Goal: Navigation & Orientation: Find specific page/section

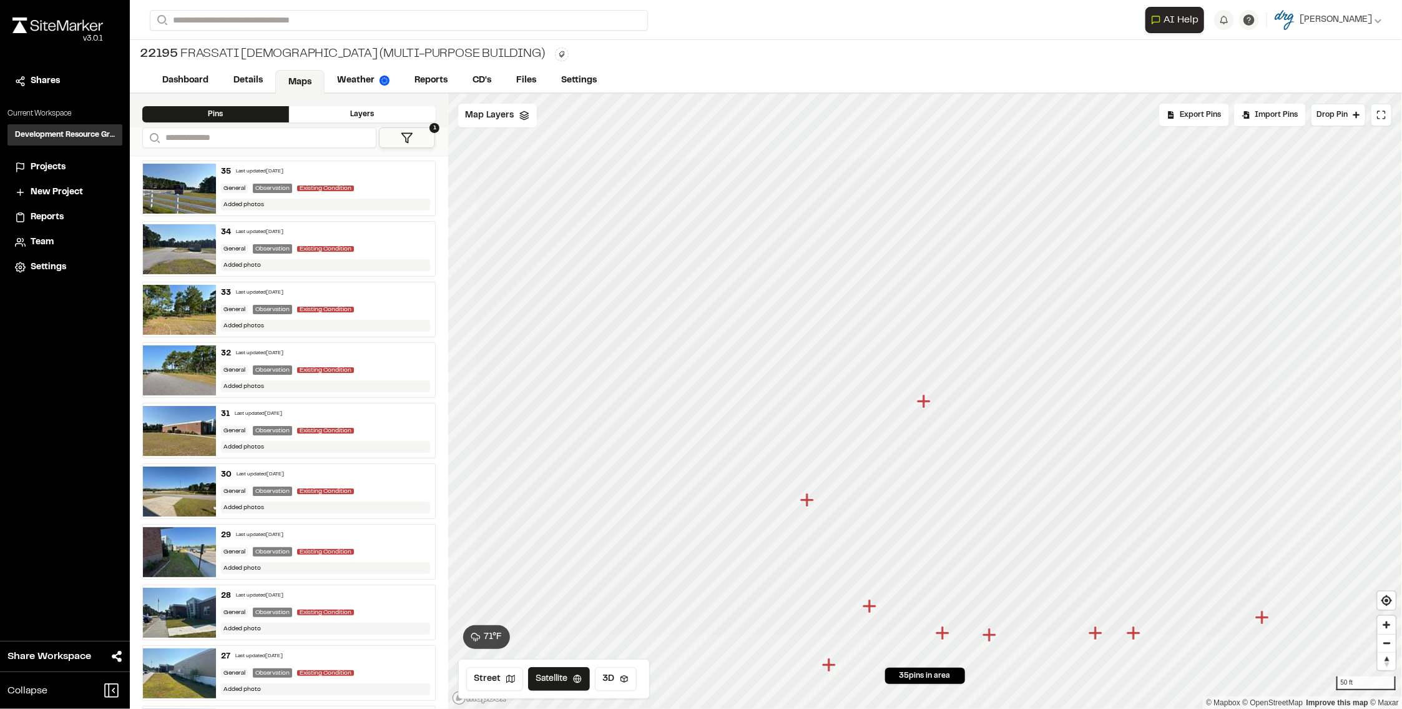
click at [53, 19] on img at bounding box center [57, 25] width 91 height 16
